Goal: Information Seeking & Learning: Compare options

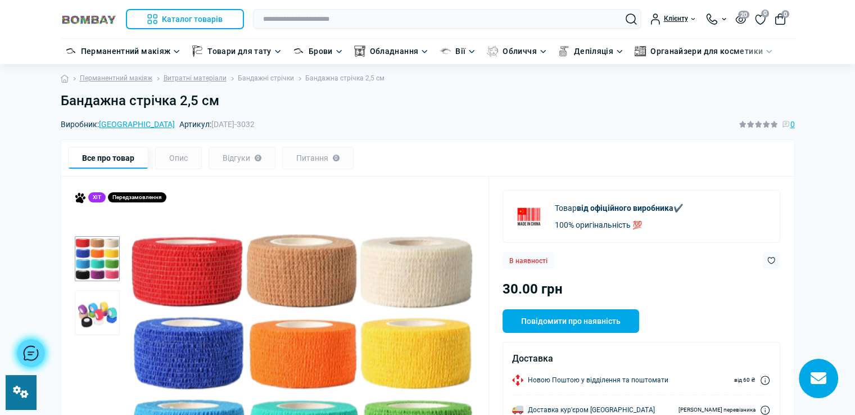
click at [241, 76] on link "Бандажні стрічки" at bounding box center [266, 78] width 56 height 11
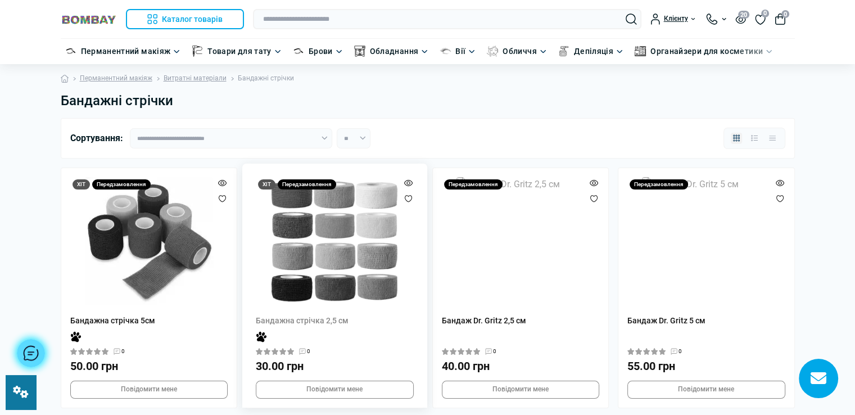
click at [374, 231] on img at bounding box center [334, 241] width 128 height 128
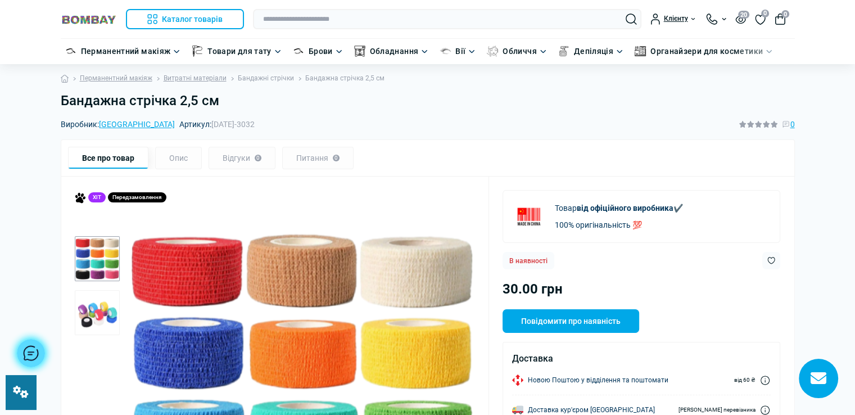
click at [264, 79] on link "Бандажні стрічки" at bounding box center [266, 78] width 56 height 11
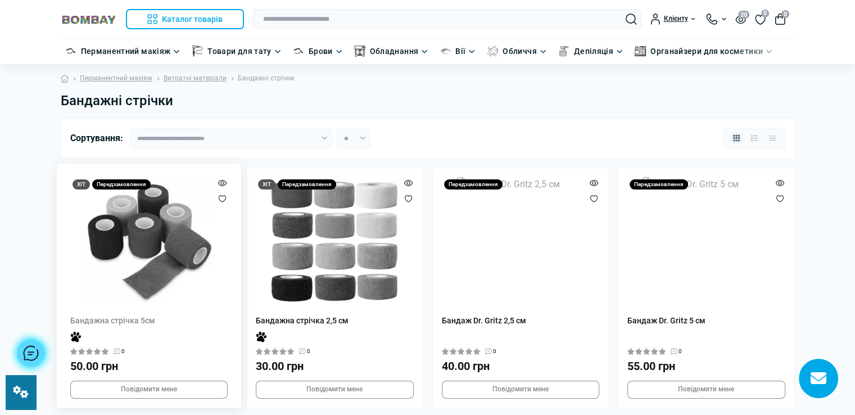
click at [192, 264] on img at bounding box center [149, 241] width 128 height 128
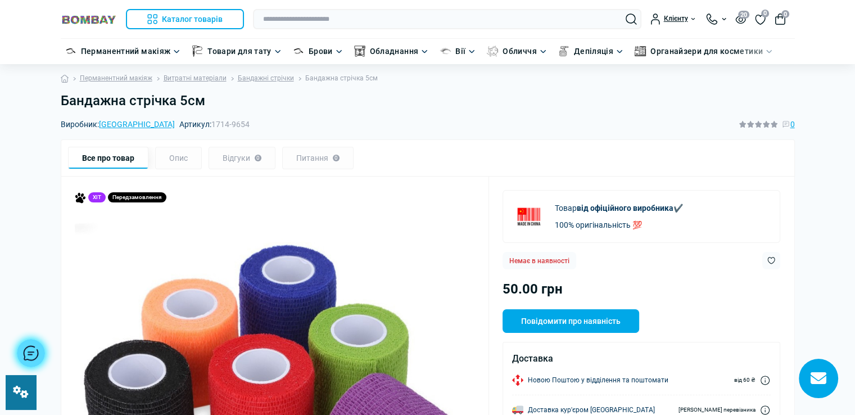
click at [12, 407] on link at bounding box center [21, 392] width 30 height 34
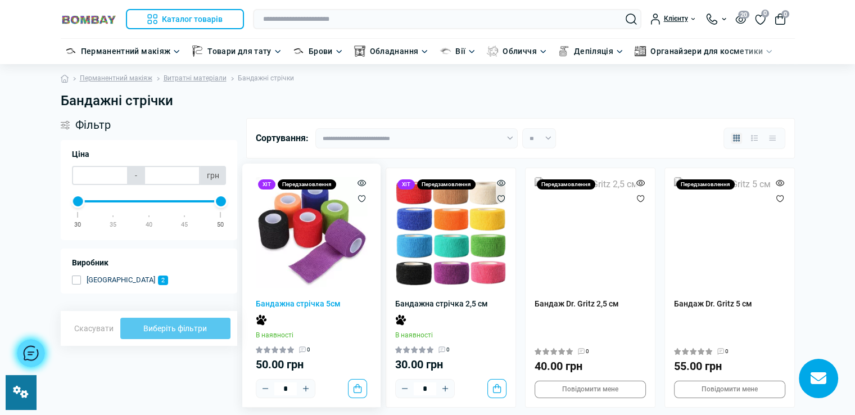
click at [304, 239] on img at bounding box center [311, 232] width 111 height 111
click at [572, 265] on img at bounding box center [590, 232] width 111 height 111
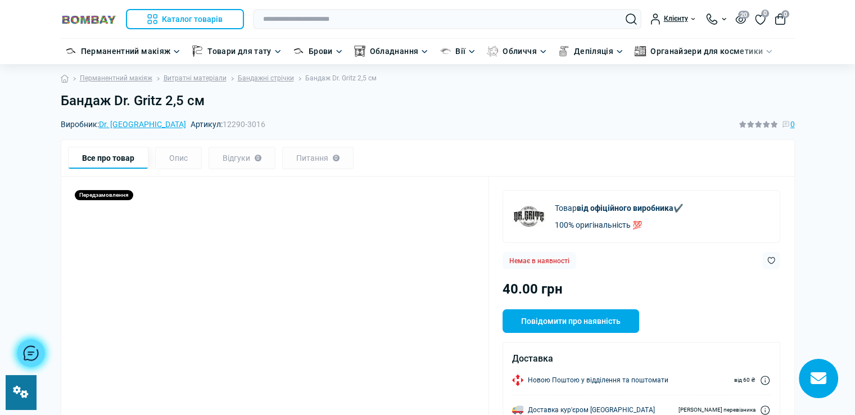
click at [223, 123] on span "12290-3016" at bounding box center [244, 124] width 43 height 9
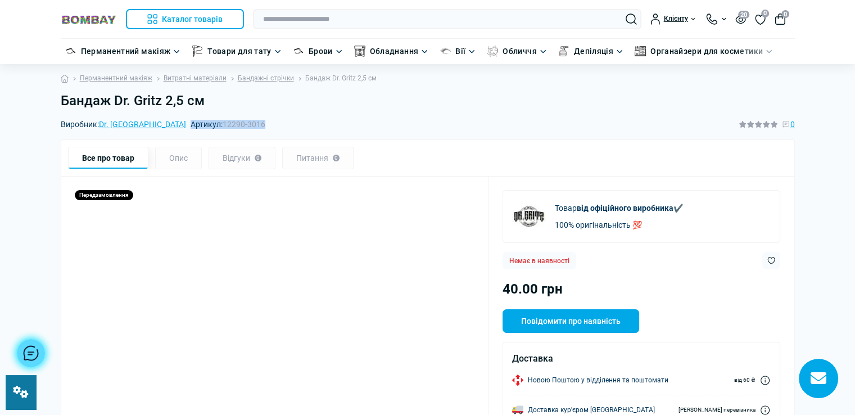
click at [223, 123] on span "12290-3016" at bounding box center [244, 124] width 43 height 9
drag, startPoint x: 212, startPoint y: 129, endPoint x: 167, endPoint y: 124, distance: 45.9
click at [167, 124] on div "Виробник: Dr. Gritz Артикул: 12290-3016 0" at bounding box center [428, 124] width 734 height 12
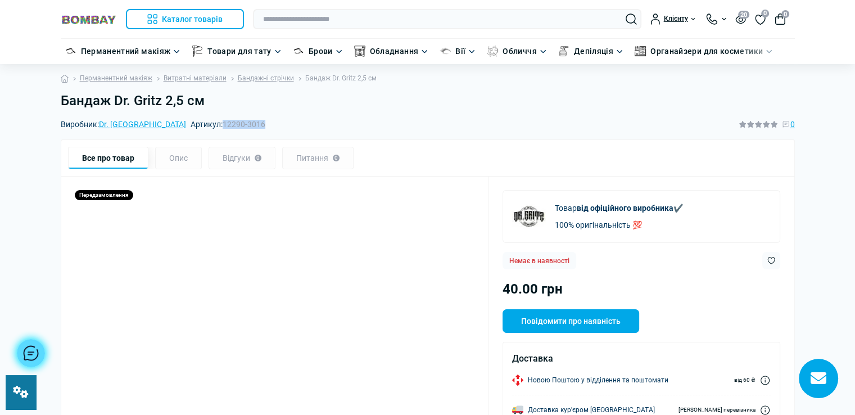
copy span "12290-3016"
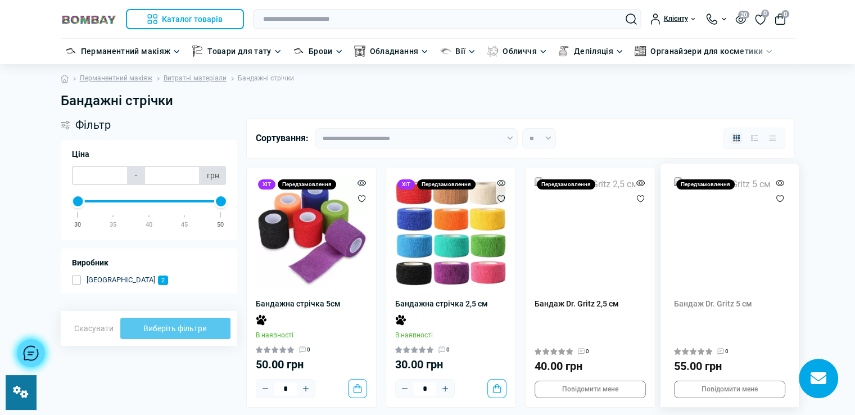
click at [726, 245] on img at bounding box center [729, 232] width 111 height 111
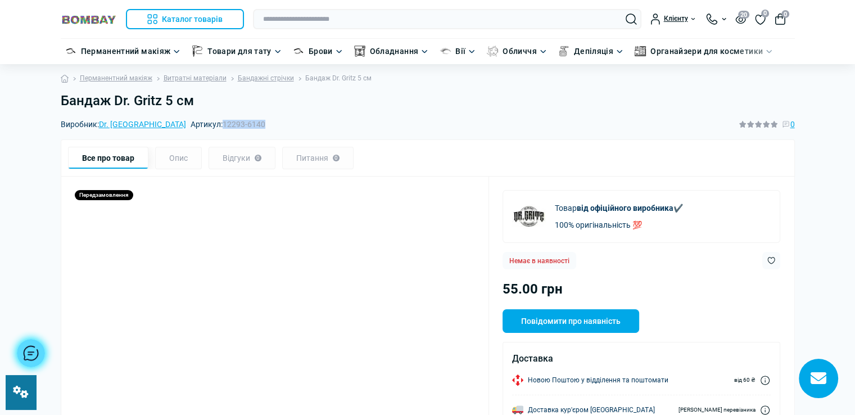
drag, startPoint x: 166, startPoint y: 124, endPoint x: 219, endPoint y: 120, distance: 52.5
click at [219, 120] on div "Виробник: Dr. Gritz Артикул: 12293-6140 0" at bounding box center [428, 124] width 734 height 12
copy span "12293-6140"
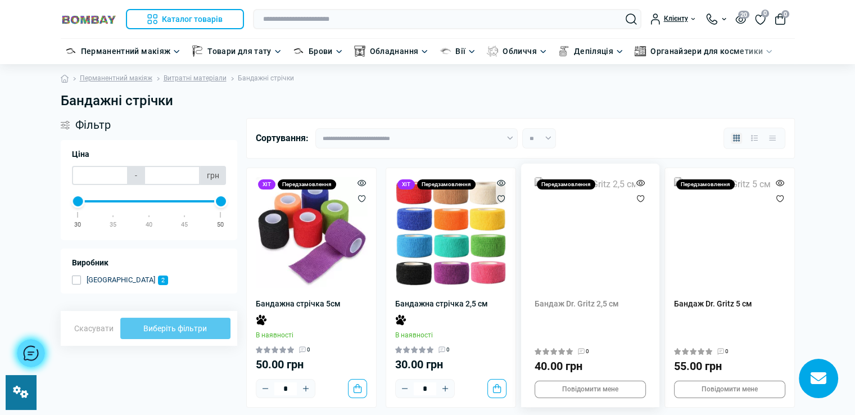
click at [599, 280] on img at bounding box center [590, 232] width 111 height 111
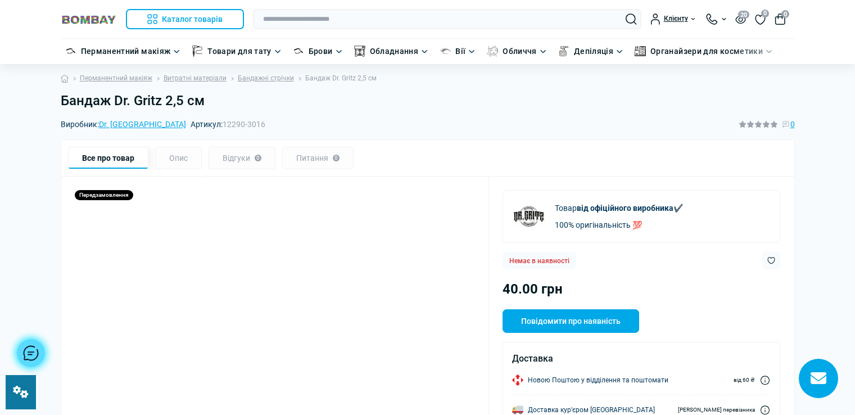
click at [214, 106] on h1 "Бандаж Dr. Gritz 2,5 см" at bounding box center [428, 101] width 734 height 16
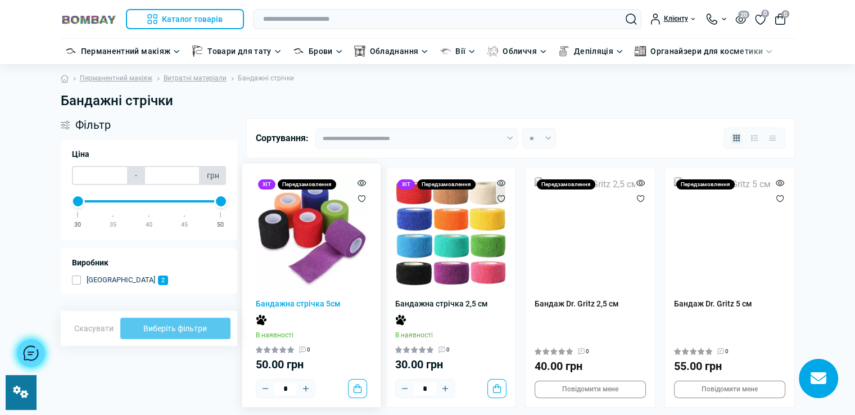
click at [316, 224] on img at bounding box center [311, 232] width 111 height 111
click at [307, 250] on img at bounding box center [311, 232] width 111 height 111
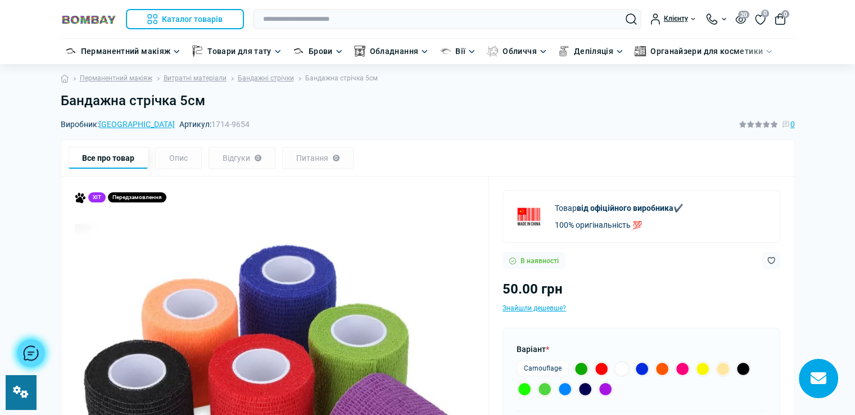
click at [146, 199] on div "Передзамовлення" at bounding box center [137, 197] width 58 height 10
click at [17, 398] on link at bounding box center [21, 392] width 30 height 34
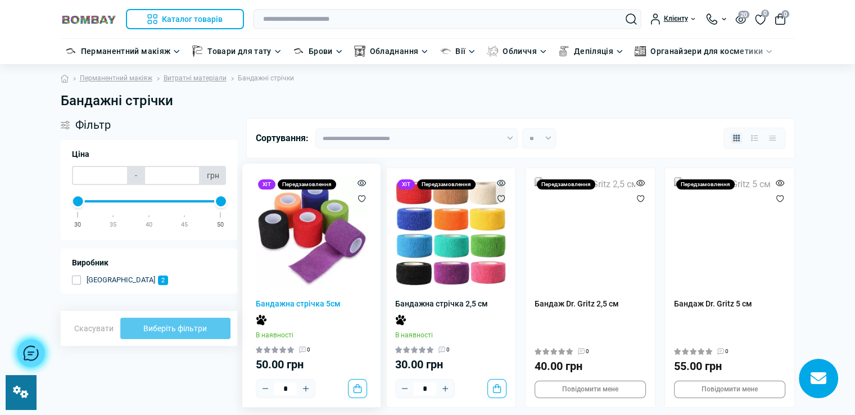
click at [323, 242] on img at bounding box center [311, 232] width 111 height 111
